Goal: Information Seeking & Learning: Learn about a topic

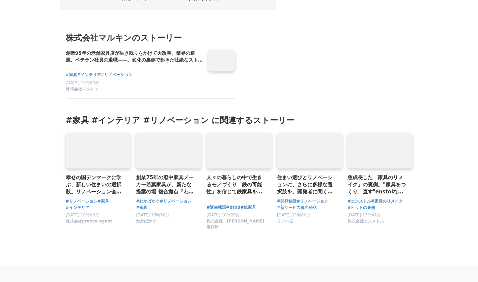
scroll to position [5908, 0]
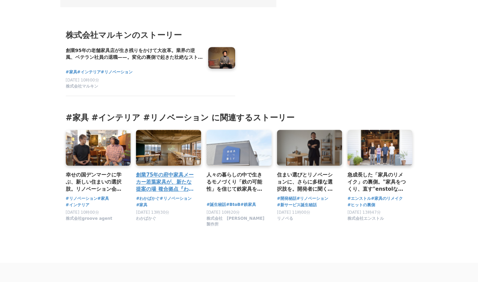
click at [163, 171] on h3 "創業75年の府中家具メーカー若葉家具が、新たな提案の場 複合拠点『わかばかぐ』として生まれ変わった軌跡" at bounding box center [166, 182] width 60 height 22
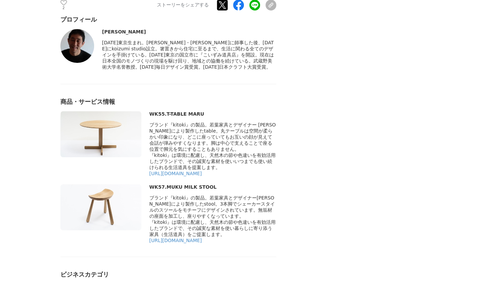
scroll to position [4322, 0]
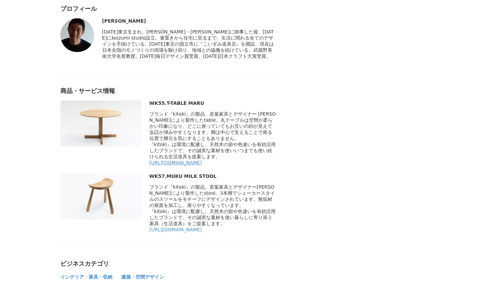
click at [192, 165] on link "https://wakabakagu.com/collections/table/products/wk55-t-table-maru" at bounding box center [176, 162] width 53 height 5
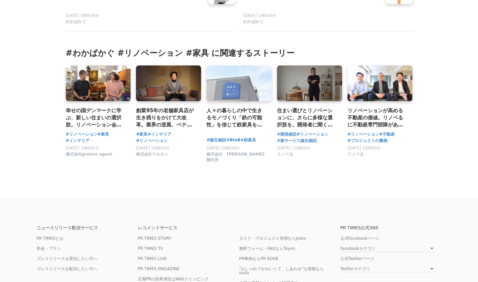
scroll to position [4997, 0]
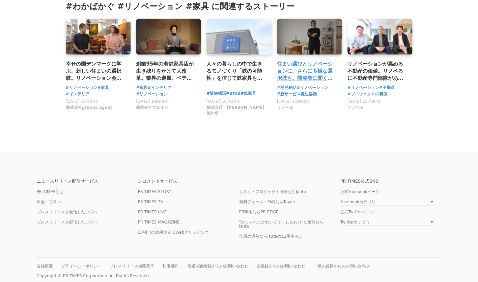
click at [297, 82] on h3 "住まい選びとリノベーションに、さらに多様な選択肢を。開発者に聞く、新サービス「The R. by リノベる。」誕生秘話" at bounding box center [307, 71] width 60 height 22
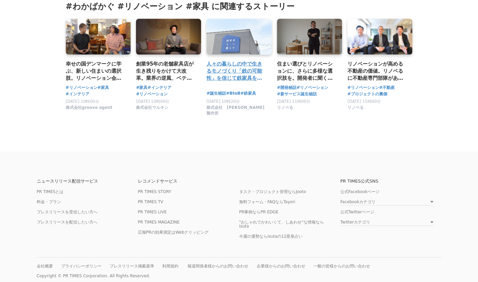
click at [236, 82] on h3 "人々の暮らしの中で生きるモノづくり「鉄の可能性」を信じて鉄家具を届ける" at bounding box center [237, 71] width 60 height 22
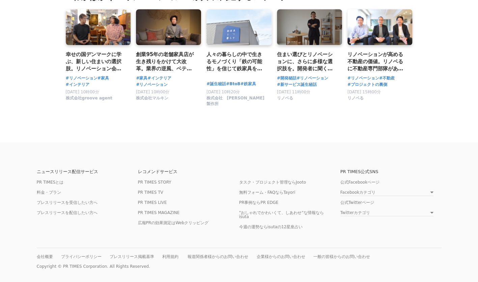
scroll to position [5059, 0]
click at [315, 72] on h3 "住まい選びとリノベーションに、さらに多様な選択肢を。開発者に聞く、新サービス「The R. by リノベる。」誕生秘話" at bounding box center [307, 61] width 60 height 22
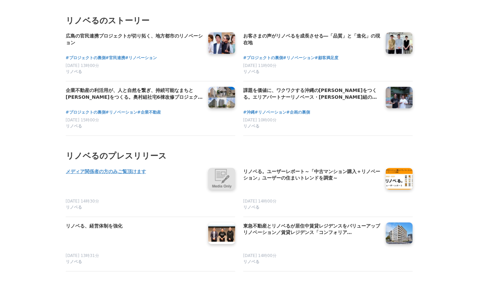
scroll to position [3815, 0]
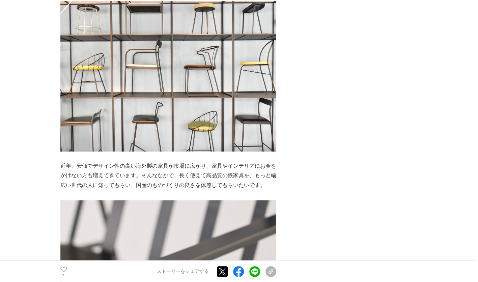
scroll to position [3140, 0]
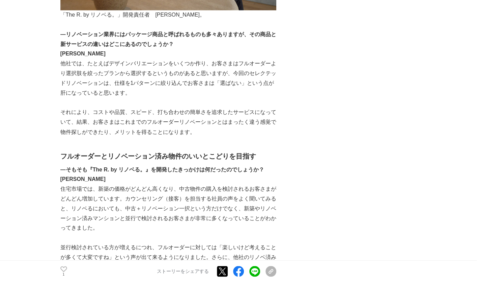
scroll to position [641, 0]
